Goal: Information Seeking & Learning: Find specific fact

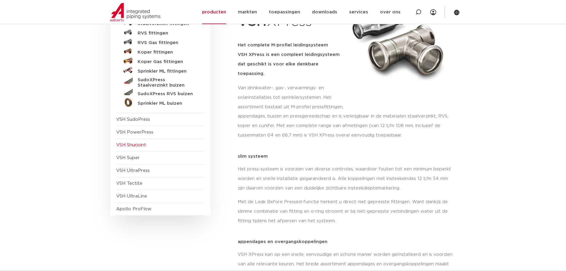
scroll to position [119, 0]
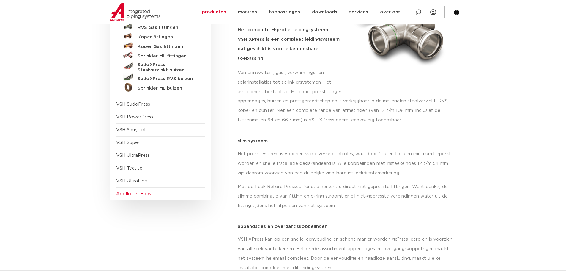
click at [180, 193] on span "Apollo ProFlow" at bounding box center [160, 193] width 89 height 13
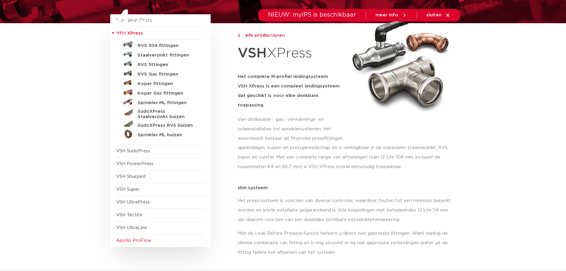
scroll to position [0, 0]
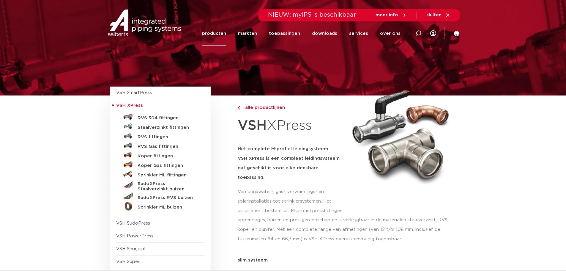
click at [219, 35] on link "producten" at bounding box center [214, 33] width 24 height 24
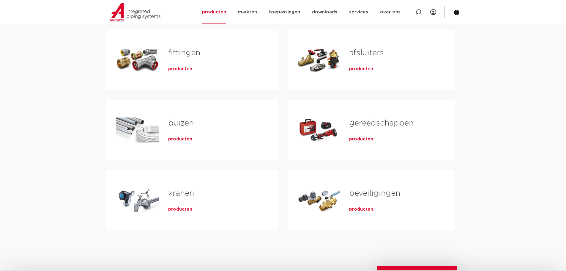
click at [364, 66] on span "producten" at bounding box center [361, 69] width 24 height 6
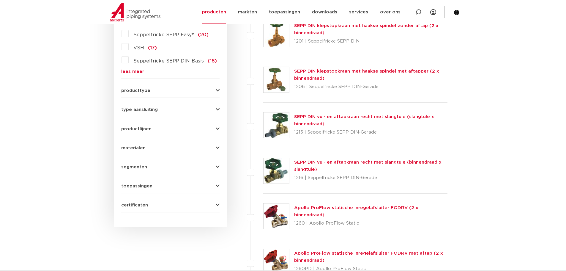
click at [140, 148] on span "materialen" at bounding box center [133, 148] width 24 height 4
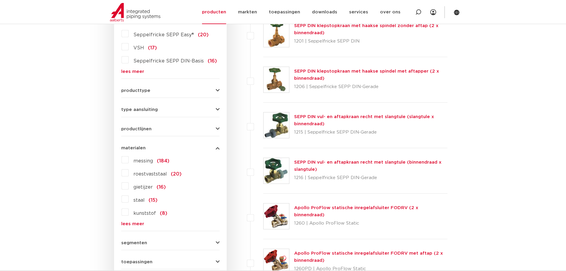
click at [127, 176] on div "messing (184) roestvaststaal (20) gietijzer (16) staal (15) kunststof (8) brons…" at bounding box center [170, 190] width 98 height 71
click at [129, 174] on label "roestvaststaal (20)" at bounding box center [155, 173] width 53 height 10
click at [0, 0] on input "roestvaststaal (20)" at bounding box center [0, 0] width 0 height 0
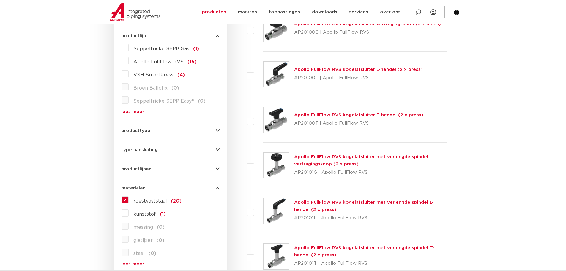
scroll to position [178, 0]
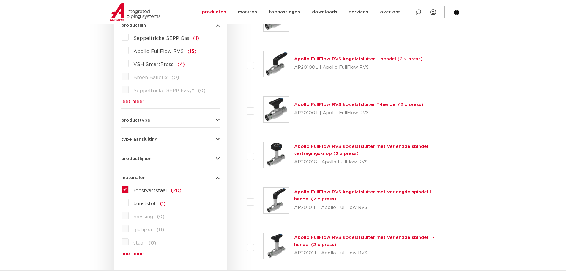
click at [355, 59] on link "Apollo FullFlow RVS kogelafsluiter L-hendel (2 x press)" at bounding box center [358, 59] width 129 height 4
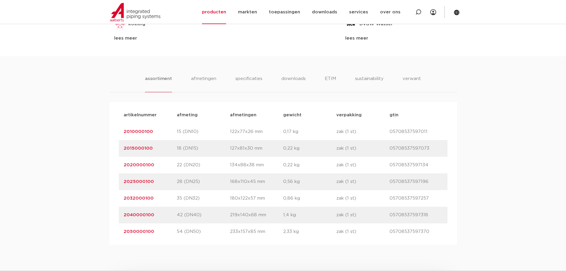
scroll to position [357, 0]
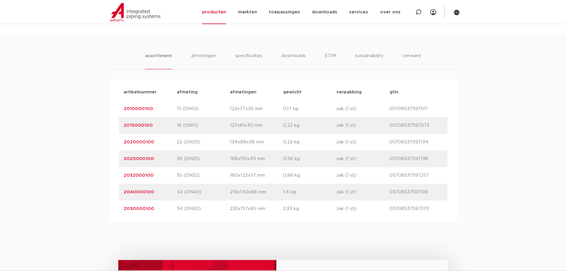
drag, startPoint x: 157, startPoint y: 193, endPoint x: 119, endPoint y: 195, distance: 38.4
click at [119, 195] on div "artikelnummer 2040000100 afmeting 42 (DN40) [GEOGRAPHIC_DATA] 219x140x68 mm gew…" at bounding box center [283, 192] width 329 height 17
copy link "2040000100"
click at [100, 185] on div "assortiment [GEOGRAPHIC_DATA] specificaties downloads ETIM sustainability verwa…" at bounding box center [283, 127] width 566 height 188
